Goal: Task Accomplishment & Management: Complete application form

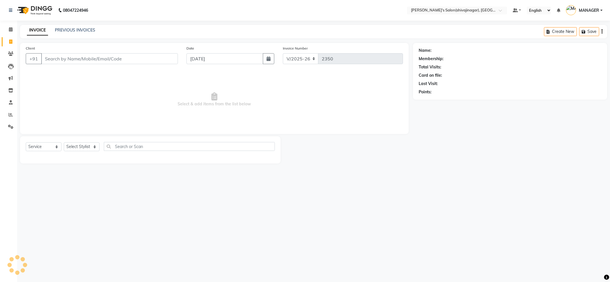
select select "4174"
select select "service"
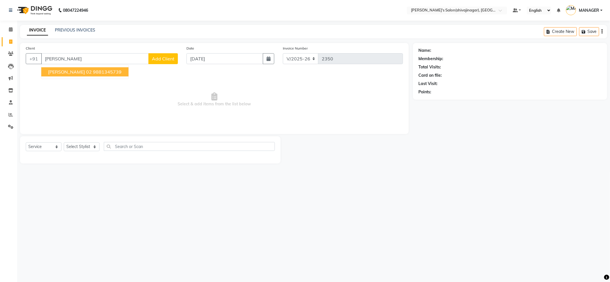
click at [80, 69] on span "[PERSON_NAME] 02" at bounding box center [70, 72] width 44 height 6
type input "9881345739"
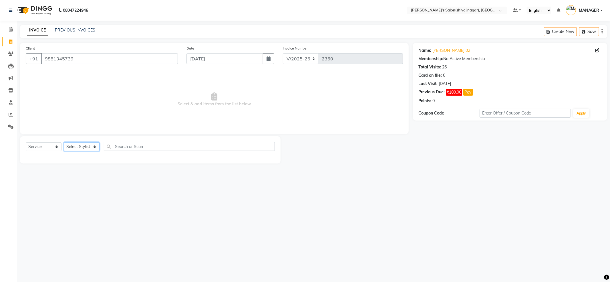
drag, startPoint x: 77, startPoint y: 142, endPoint x: 80, endPoint y: 155, distance: 12.8
click at [77, 142] on select "Select Stylist [PERSON_NAME] R AKKI [PERSON_NAME] MANAGER MISS STAFF [PERSON_NA…" at bounding box center [82, 146] width 36 height 9
select select "30676"
click at [64, 142] on select "Select Stylist [PERSON_NAME] R AKKI [PERSON_NAME] MANAGER MISS STAFF [PERSON_NA…" at bounding box center [82, 146] width 36 height 9
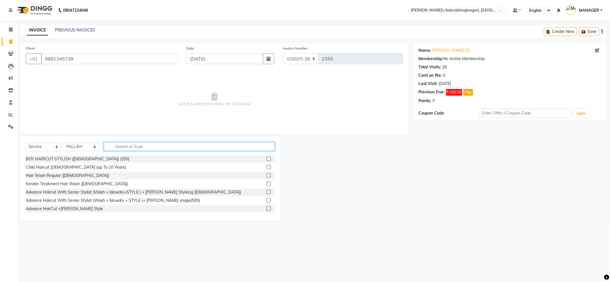
click at [113, 148] on input "text" at bounding box center [189, 146] width 171 height 9
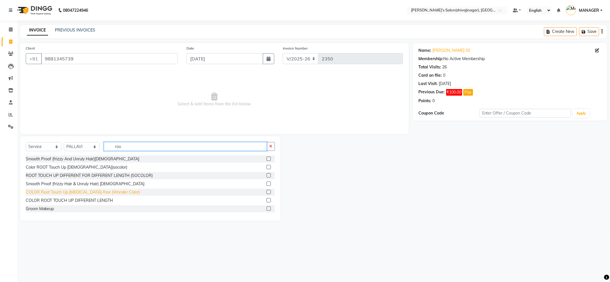
type input "roo"
click at [93, 191] on div "COLOR Root Touch Up [MEDICAL_DATA]-free (Wonder Color)" at bounding box center [83, 192] width 114 height 6
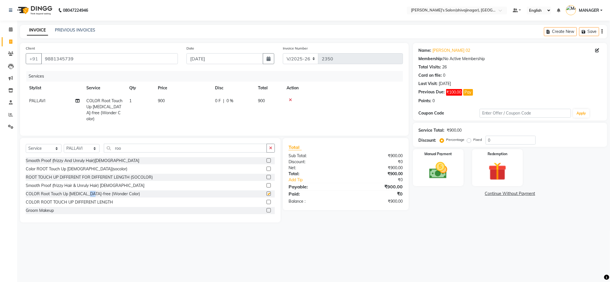
checkbox input "false"
click at [175, 102] on td "900" at bounding box center [183, 109] width 57 height 31
select select "30676"
click at [200, 98] on input "900" at bounding box center [210, 102] width 50 height 9
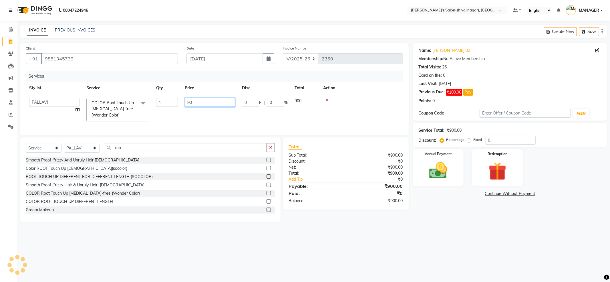
type input "9"
type input "1000"
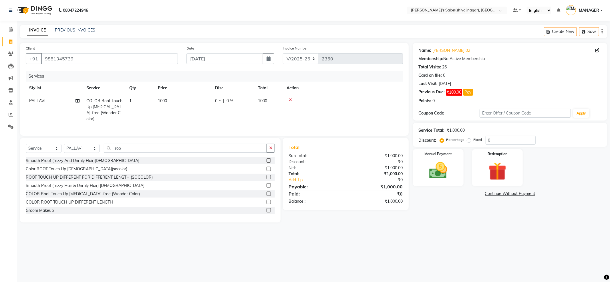
click at [78, 110] on td "PALLAVI Split Commission" at bounding box center [54, 109] width 57 height 31
select select "30676"
click at [77, 108] on icon at bounding box center [78, 110] width 4 height 4
select select "30676"
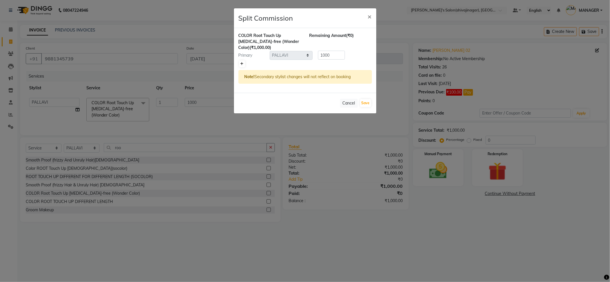
click at [241, 62] on icon at bounding box center [242, 63] width 3 height 3
type input "500"
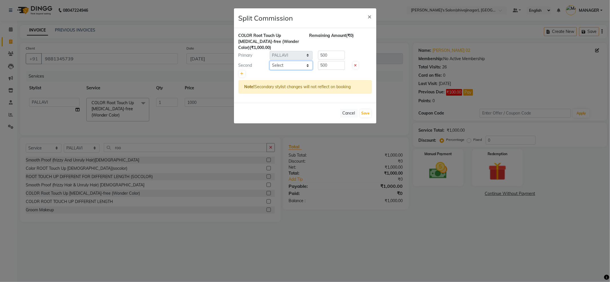
click at [292, 64] on select "Select [PERSON_NAME] R AKKI [PERSON_NAME] MANAGER MISS STAFF MONG'Z. [PERSON_NA…" at bounding box center [291, 65] width 43 height 9
select select "85251"
click at [270, 61] on select "Select [PERSON_NAME] R AKKI [PERSON_NAME] MANAGER MISS STAFF MONG'Z. [PERSON_NA…" at bounding box center [291, 65] width 43 height 9
drag, startPoint x: 365, startPoint y: 112, endPoint x: 424, endPoint y: 122, distance: 59.3
click at [366, 112] on button "Save" at bounding box center [365, 113] width 11 height 8
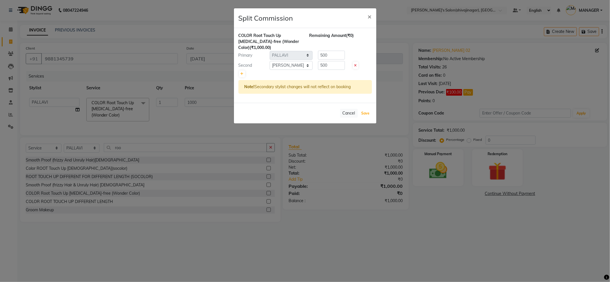
select select "Select"
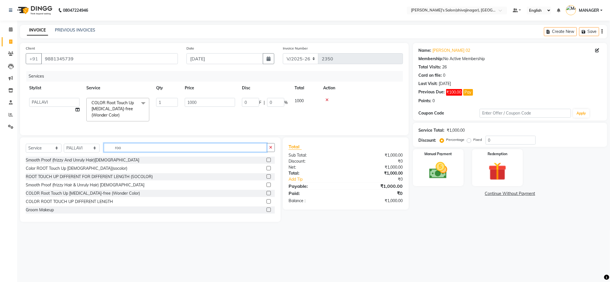
click at [171, 152] on input "roo" at bounding box center [185, 147] width 163 height 9
type input "r"
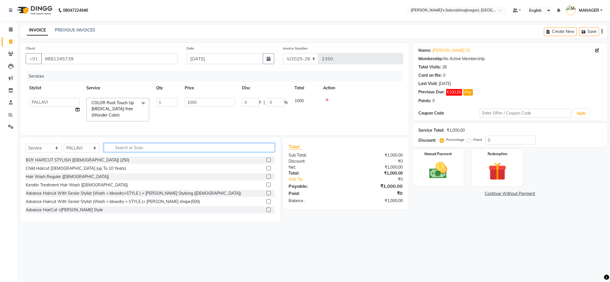
click at [147, 152] on input "text" at bounding box center [189, 147] width 171 height 9
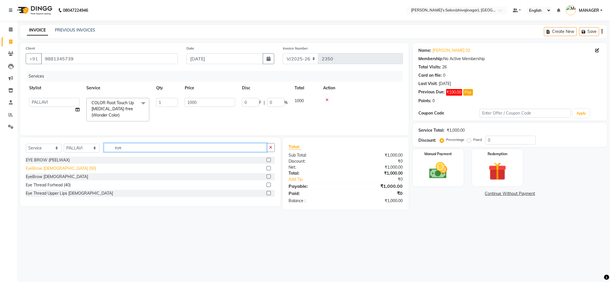
type input "eye"
click at [52, 171] on div "EyeBrow [DEMOGRAPHIC_DATA] (50)" at bounding box center [61, 168] width 70 height 6
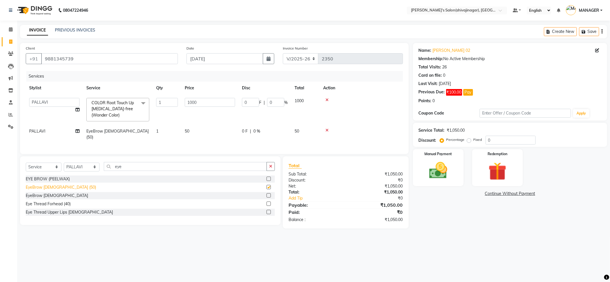
checkbox input "false"
click at [58, 201] on div "Eye Thread Forhead (40)" at bounding box center [48, 204] width 45 height 6
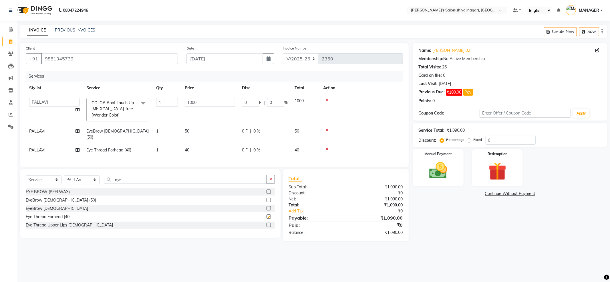
checkbox input "false"
click at [143, 178] on input "eye" at bounding box center [185, 179] width 163 height 9
type input "e"
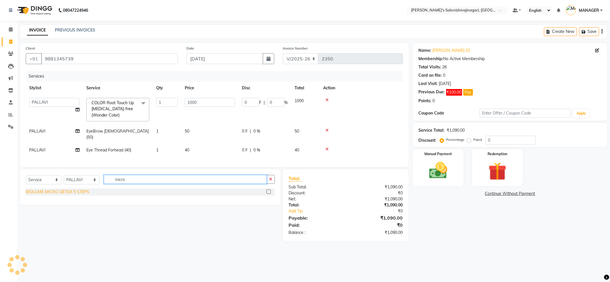
type input "micro"
click at [64, 190] on div "BIOLUME MICRO DETOX 5 STEPS" at bounding box center [58, 192] width 64 height 6
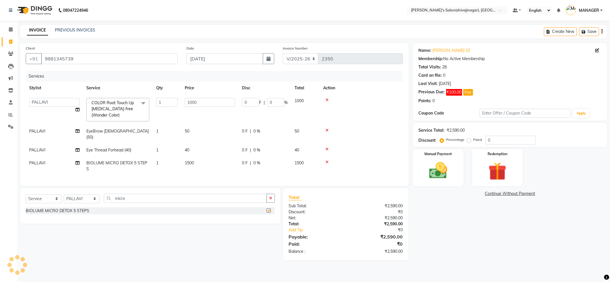
checkbox input "false"
click at [328, 160] on icon at bounding box center [327, 162] width 3 height 4
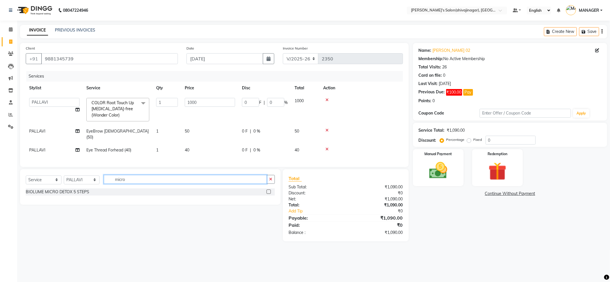
click at [196, 181] on input "micro" at bounding box center [185, 179] width 163 height 9
type input "m"
type input "radia"
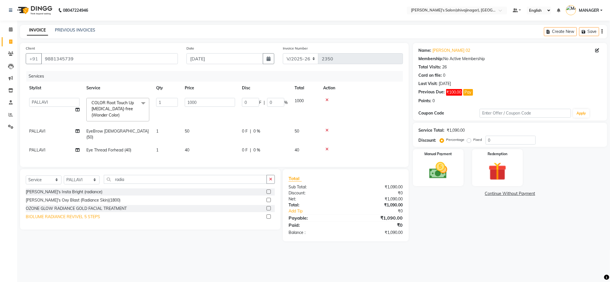
click at [74, 217] on div "BIOLUME RADIANCE REVIVEL 5 STEPS" at bounding box center [63, 217] width 74 height 6
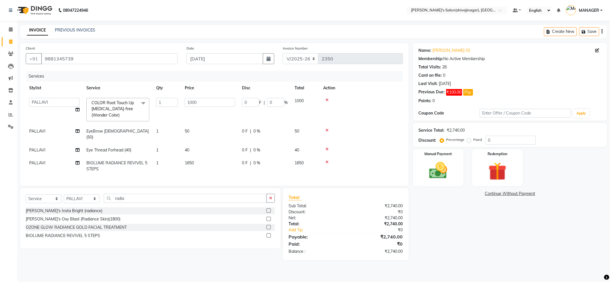
click at [327, 160] on icon at bounding box center [327, 162] width 3 height 4
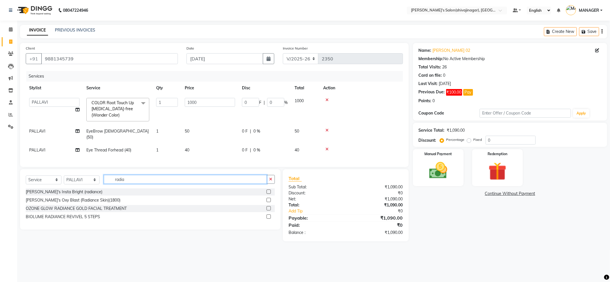
click at [134, 183] on input "radia" at bounding box center [185, 179] width 163 height 9
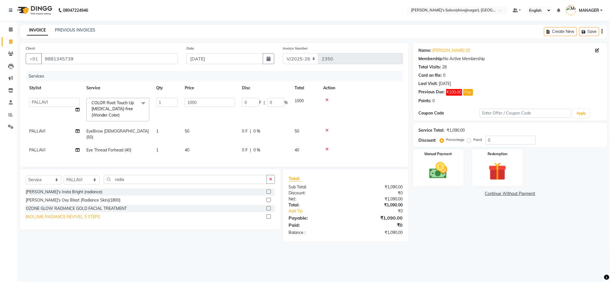
click at [68, 218] on div "BIOLUME RADIANCE REVIVEL 5 STEPS" at bounding box center [63, 217] width 74 height 6
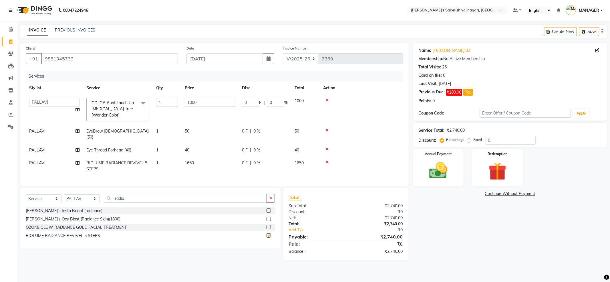
checkbox input "false"
click at [213, 157] on td "1650" at bounding box center [209, 166] width 57 height 19
select select "30676"
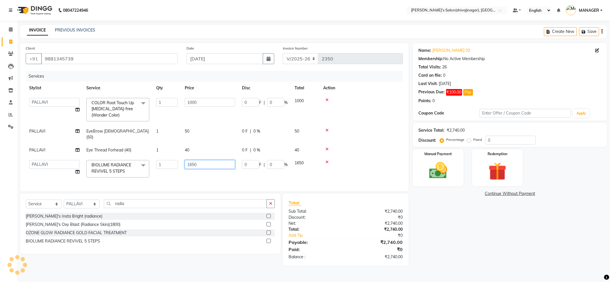
click at [221, 160] on input "1650" at bounding box center [210, 164] width 50 height 9
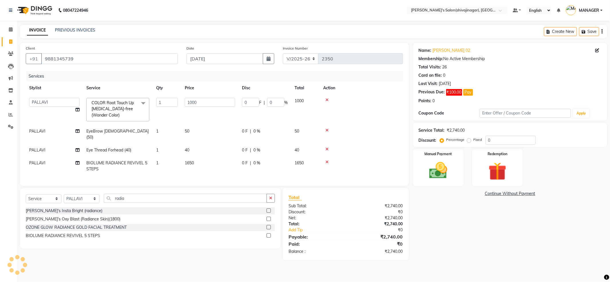
click at [249, 160] on div "0 F | 0 %" at bounding box center [265, 163] width 46 height 6
select select "30676"
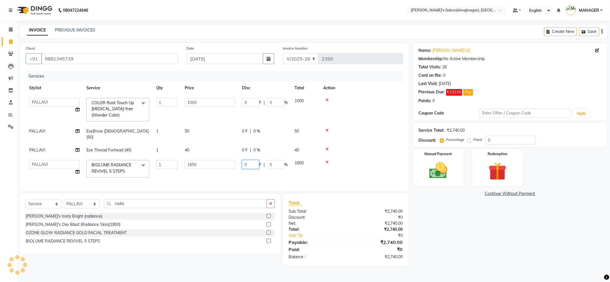
click at [251, 161] on input "0" at bounding box center [250, 164] width 17 height 9
type input "0150"
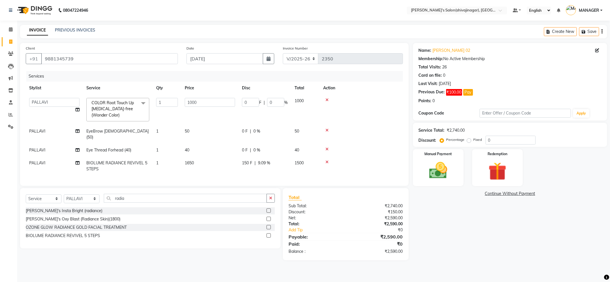
click at [349, 159] on td at bounding box center [361, 166] width 83 height 19
click at [440, 167] on img at bounding box center [438, 171] width 31 height 22
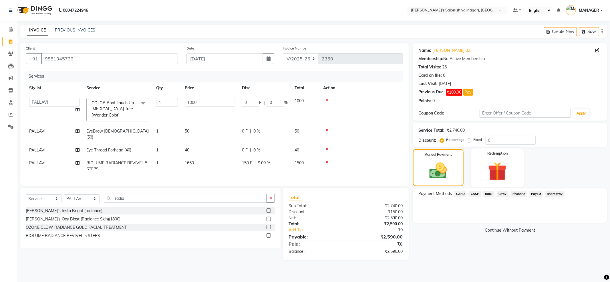
click at [510, 163] on img at bounding box center [497, 171] width 31 height 23
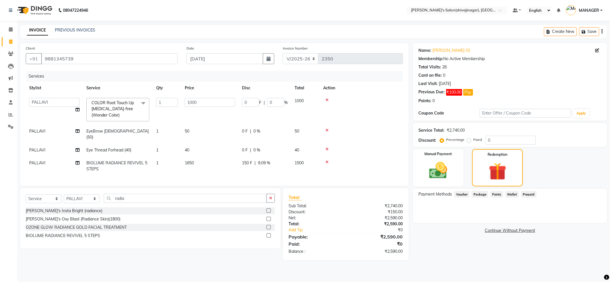
click at [472, 140] on div "Fixed" at bounding box center [475, 139] width 14 height 7
click at [474, 141] on label "Fixed" at bounding box center [478, 139] width 9 height 5
click at [470, 141] on input "Fixed" at bounding box center [470, 140] width 4 height 4
radio input "true"
click at [512, 141] on input "0" at bounding box center [511, 140] width 50 height 9
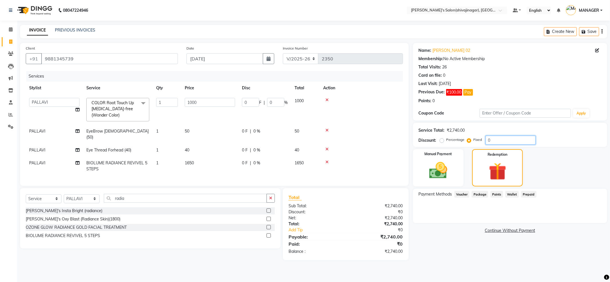
type input "05"
type input "1.82"
type input "0.18"
type input "050"
type input "18.25"
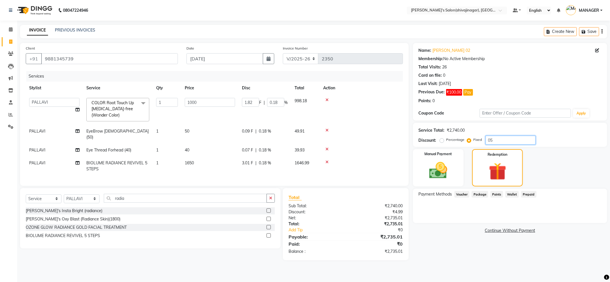
type input "1.82"
type input "050"
click at [497, 169] on img at bounding box center [498, 171] width 30 height 23
click at [455, 161] on div "Manual Payment" at bounding box center [438, 167] width 53 height 39
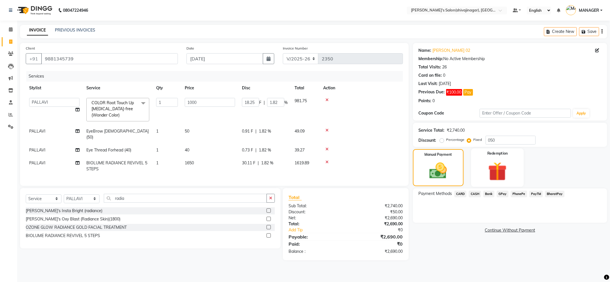
click at [507, 162] on img at bounding box center [497, 171] width 31 height 23
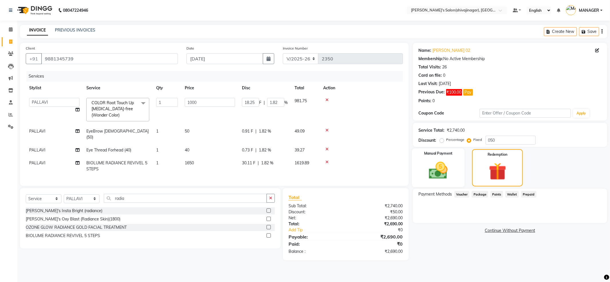
click at [453, 171] on img at bounding box center [438, 171] width 31 height 22
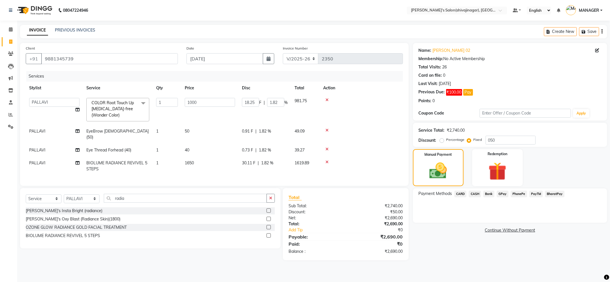
click at [239, 157] on td "30.11 F | 1.82 %" at bounding box center [265, 166] width 53 height 19
select select "30676"
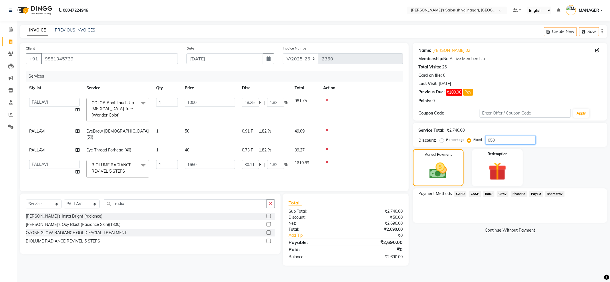
click at [511, 142] on input "050" at bounding box center [511, 140] width 50 height 9
type input "05"
type input "1.82"
type input "0.18"
type input "3.01"
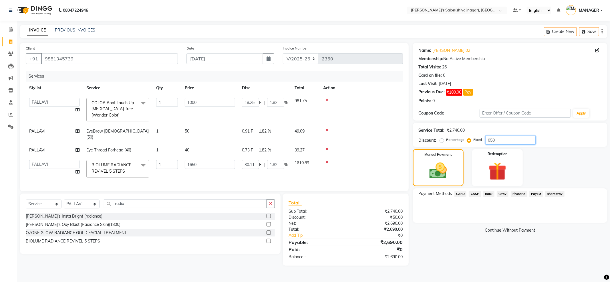
type input "0.18"
type input "0"
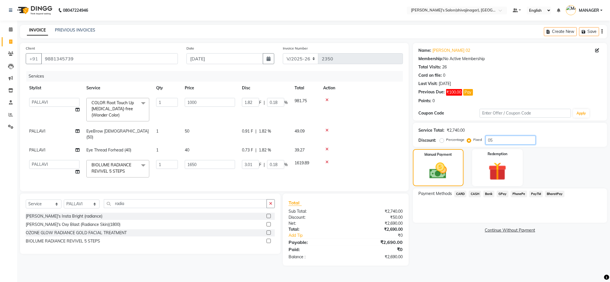
type input "0"
click at [476, 157] on div "Redemption" at bounding box center [497, 167] width 53 height 38
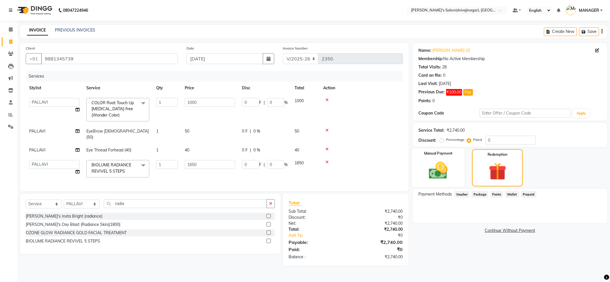
click at [445, 165] on img at bounding box center [438, 171] width 31 height 22
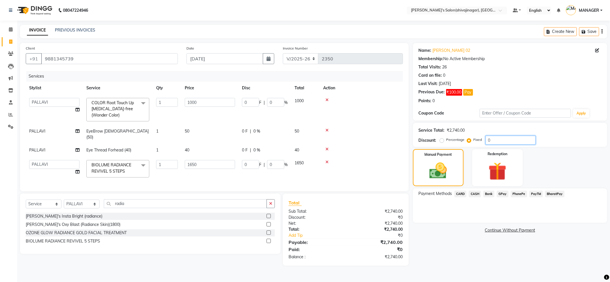
click at [513, 141] on input "0" at bounding box center [511, 140] width 50 height 9
click at [219, 160] on input "1650" at bounding box center [210, 164] width 50 height 9
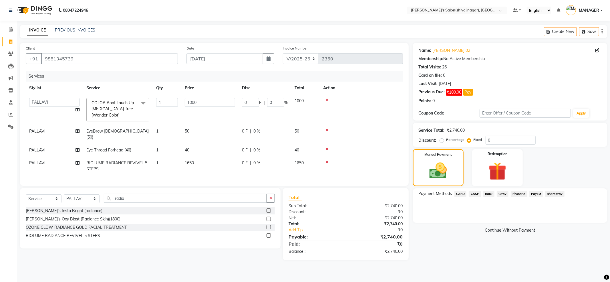
click at [247, 160] on span "0 F" at bounding box center [245, 163] width 6 height 6
select select "30676"
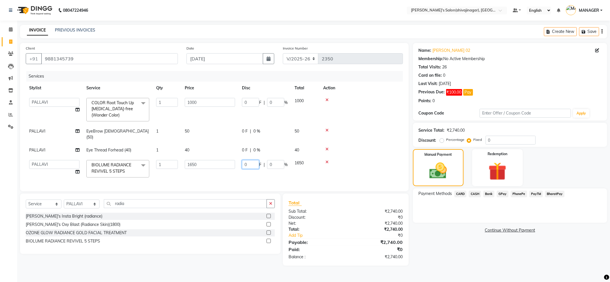
click at [253, 160] on input "0" at bounding box center [250, 164] width 17 height 9
type input "0150"
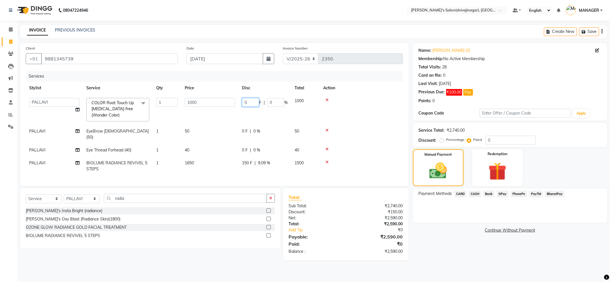
click at [253, 102] on input "0" at bounding box center [250, 102] width 17 height 9
type input "050"
click at [363, 124] on tbody "[PERSON_NAME] R [PERSON_NAME] MANAGER MISS STAFF MONG'Z. NILOFER [PERSON_NAME] …" at bounding box center [214, 134] width 377 height 81
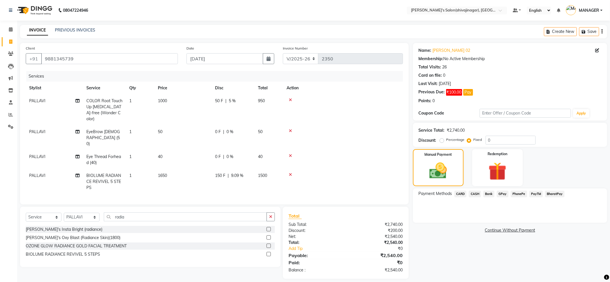
click at [290, 154] on icon at bounding box center [290, 156] width 3 height 4
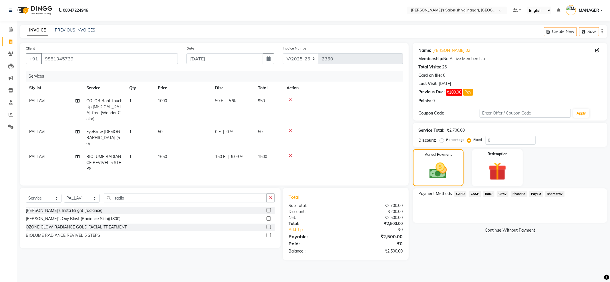
click at [521, 191] on span "PhonePe" at bounding box center [519, 194] width 16 height 7
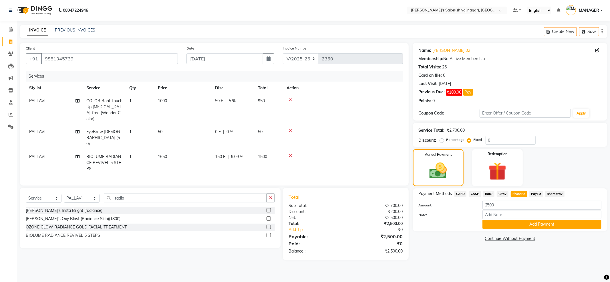
click at [504, 191] on span "GPay" at bounding box center [503, 194] width 12 height 7
click at [473, 193] on span "CASH" at bounding box center [475, 194] width 12 height 7
click at [291, 154] on icon at bounding box center [290, 156] width 3 height 4
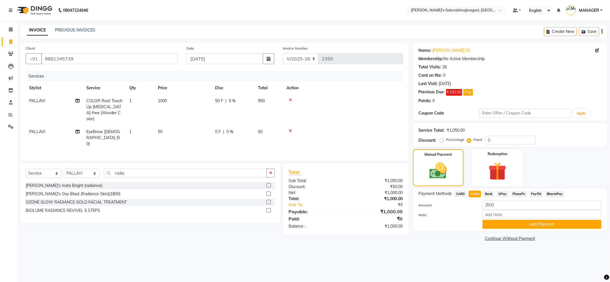
drag, startPoint x: 187, startPoint y: 154, endPoint x: 181, endPoint y: 164, distance: 11.3
click at [185, 156] on div "Client [PHONE_NUMBER] Date [DATE] Invoice Number V/2025 V/[PHONE_NUMBER] Servic…" at bounding box center [214, 143] width 397 height 200
click at [180, 169] on input "radia" at bounding box center [185, 173] width 163 height 9
type input "r"
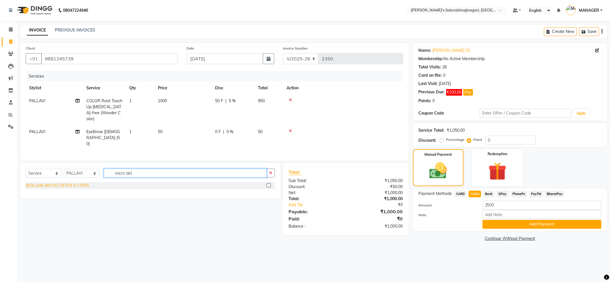
type input "micro det"
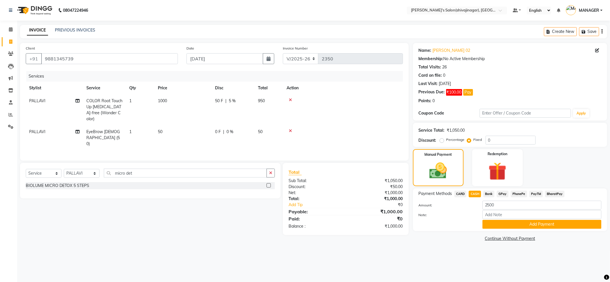
drag, startPoint x: 61, startPoint y: 180, endPoint x: 96, endPoint y: 159, distance: 40.8
click at [62, 183] on div "BIOLUME MICRO DETOX 5 STEPS" at bounding box center [58, 186] width 64 height 6
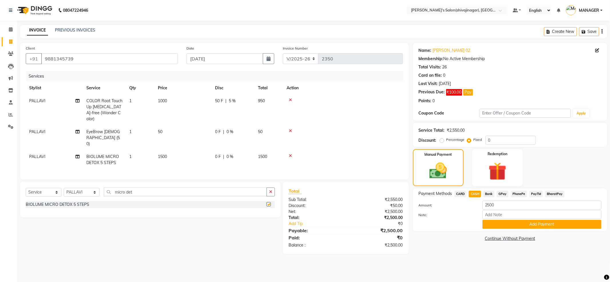
checkbox input "false"
click at [343, 152] on td at bounding box center [343, 159] width 120 height 19
click at [188, 150] on td "1500" at bounding box center [183, 159] width 57 height 19
select select "30676"
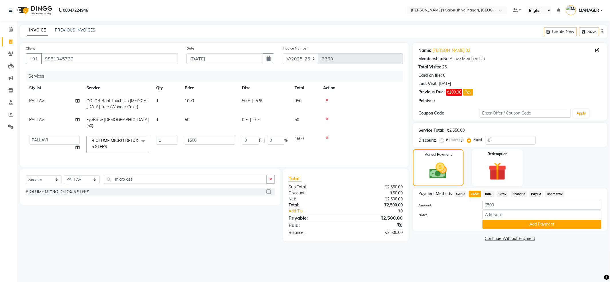
click at [370, 136] on td at bounding box center [361, 144] width 83 height 24
click at [556, 227] on button "Add Payment" at bounding box center [542, 224] width 119 height 9
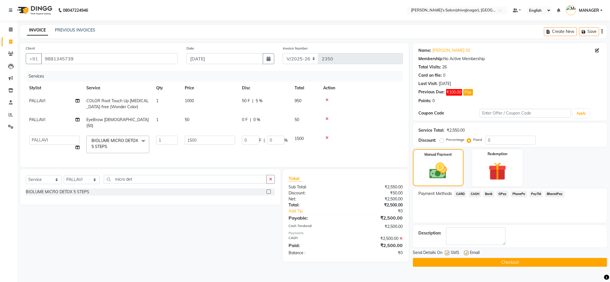
click at [505, 267] on main "INVOICE PREVIOUS INVOICES Create New Save Client [PHONE_NUMBER] Date [DATE] Inv…" at bounding box center [313, 150] width 593 height 250
click at [505, 264] on button "Checkout" at bounding box center [510, 262] width 194 height 9
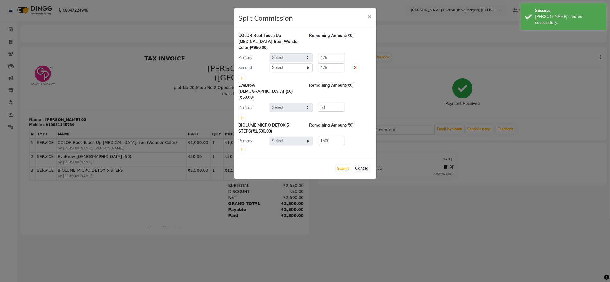
select select "30676"
select select "85251"
select select "30676"
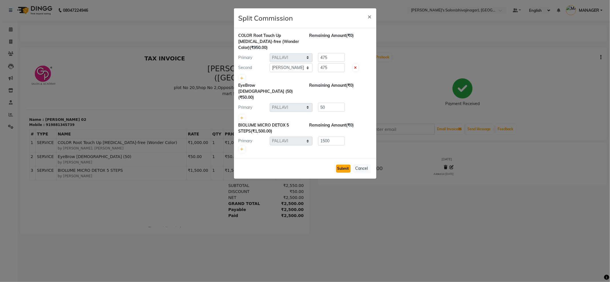
click at [345, 165] on button "Submit" at bounding box center [343, 169] width 15 height 8
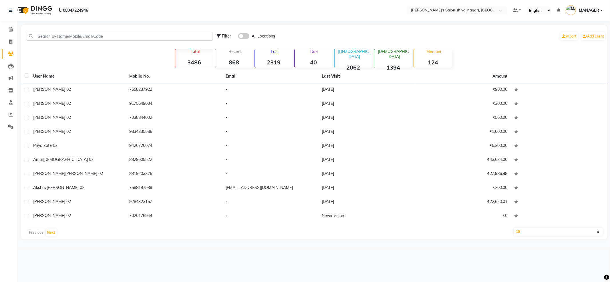
click at [10, 107] on li "Staff" at bounding box center [8, 102] width 17 height 12
click at [10, 110] on link "Reports" at bounding box center [9, 114] width 14 height 9
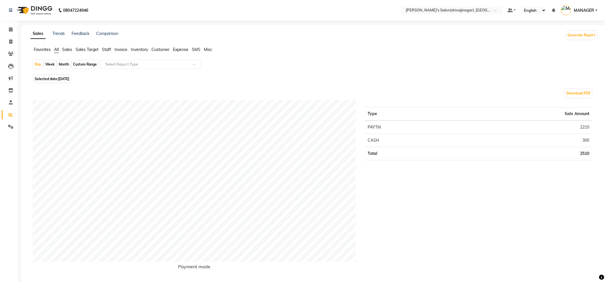
click at [63, 68] on div "Month" at bounding box center [63, 64] width 13 height 8
select select "9"
select select "2025"
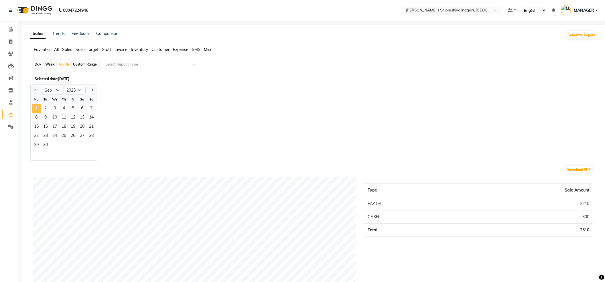
click at [40, 106] on span "1" at bounding box center [36, 108] width 9 height 9
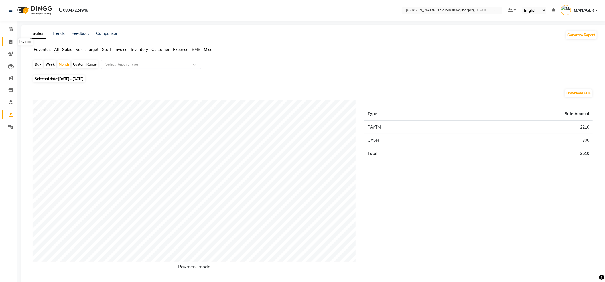
click at [8, 44] on span at bounding box center [11, 42] width 10 height 7
select select "service"
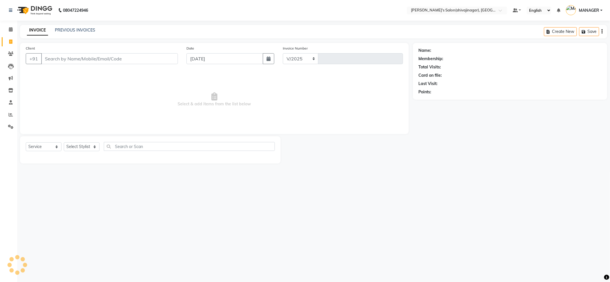
select select "4174"
type input "2350"
click at [9, 60] on li "Leads" at bounding box center [8, 66] width 17 height 12
click at [9, 58] on link "Clients" at bounding box center [9, 53] width 14 height 9
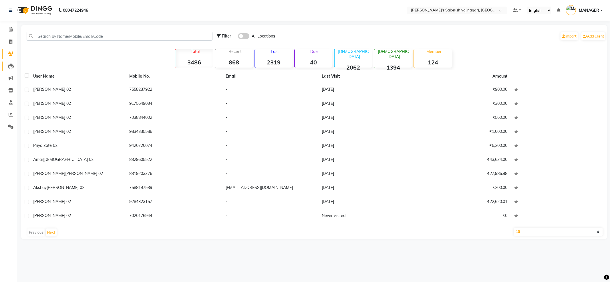
click at [12, 70] on link "Leads" at bounding box center [9, 66] width 14 height 9
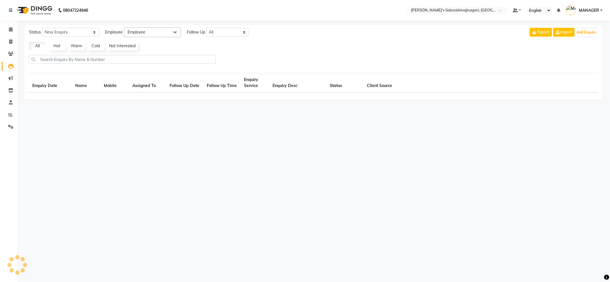
select select "10"
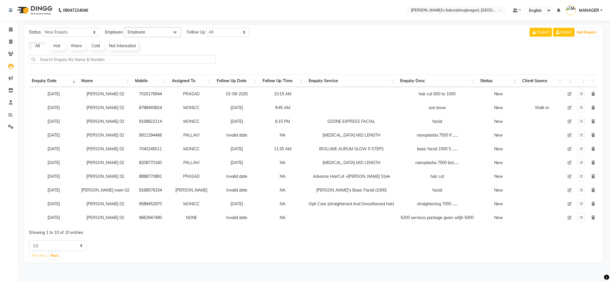
click at [5, 47] on li "Invoice" at bounding box center [8, 42] width 17 height 12
click at [6, 44] on span at bounding box center [11, 42] width 10 height 7
select select "service"
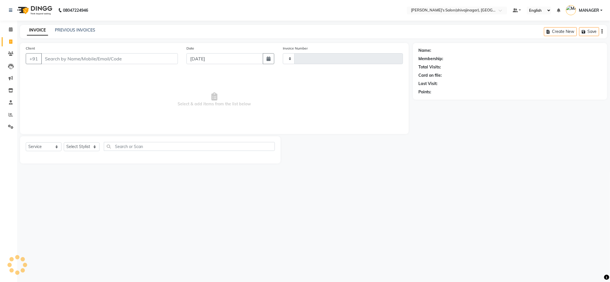
type input "2350"
select select "4174"
click at [88, 55] on input "Client" at bounding box center [109, 58] width 137 height 11
click at [88, 20] on nav "08047224946 Select Location × Girja's Salon(shivajinagar), Shivaji Nagar Defaul…" at bounding box center [305, 10] width 610 height 21
click at [80, 30] on link "PREVIOUS INVOICES" at bounding box center [75, 29] width 40 height 5
